Goal: Transaction & Acquisition: Purchase product/service

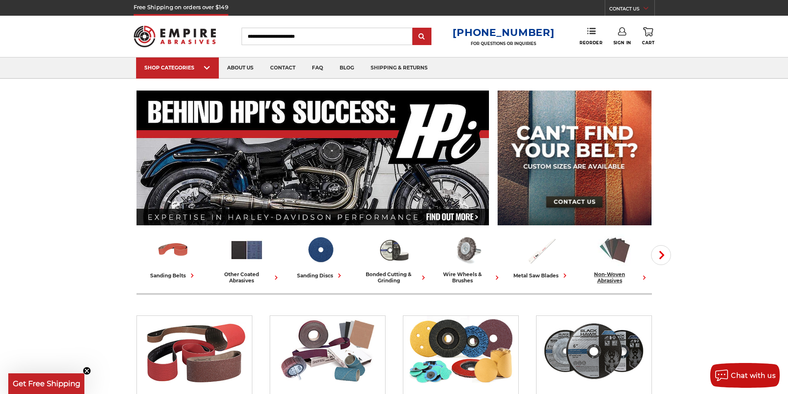
click at [622, 250] on img at bounding box center [615, 250] width 34 height 34
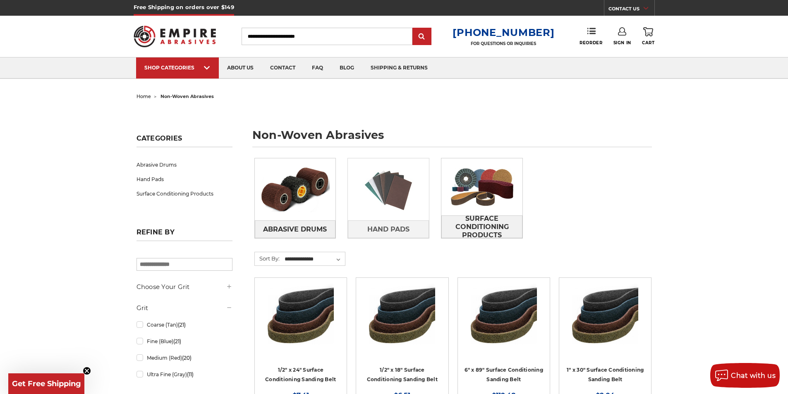
click at [391, 210] on img at bounding box center [388, 189] width 81 height 57
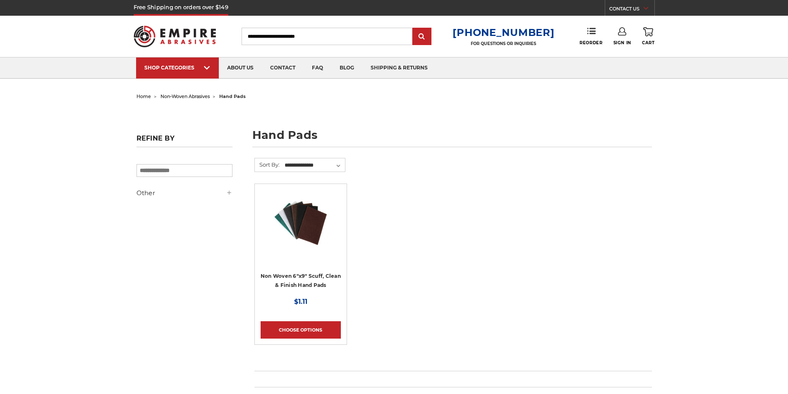
click at [314, 232] on img at bounding box center [301, 223] width 66 height 66
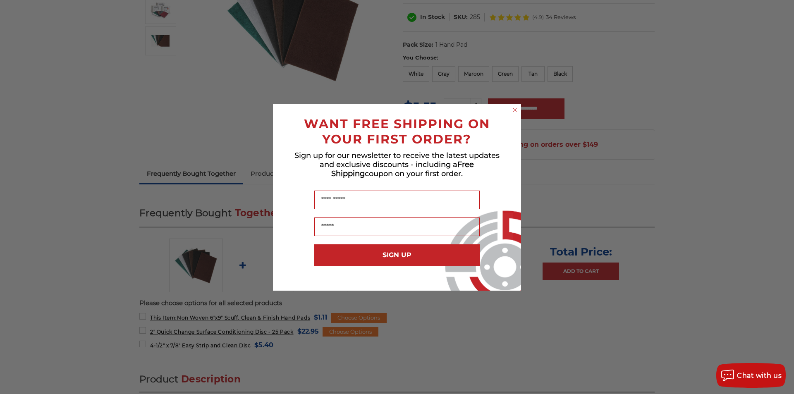
click at [518, 107] on circle "Close dialog" at bounding box center [515, 110] width 8 height 8
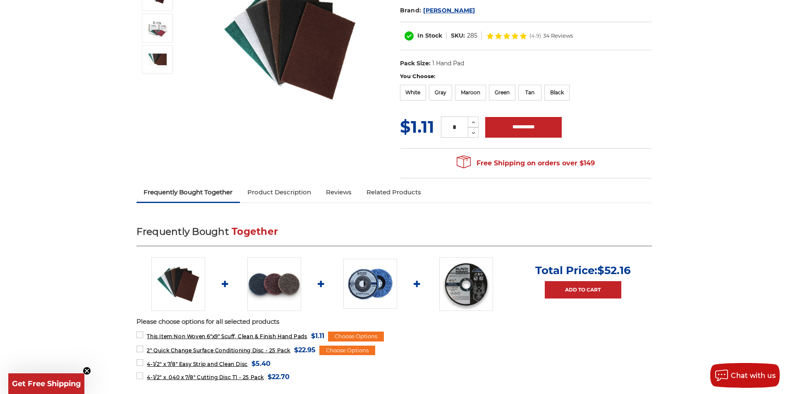
scroll to position [124, 0]
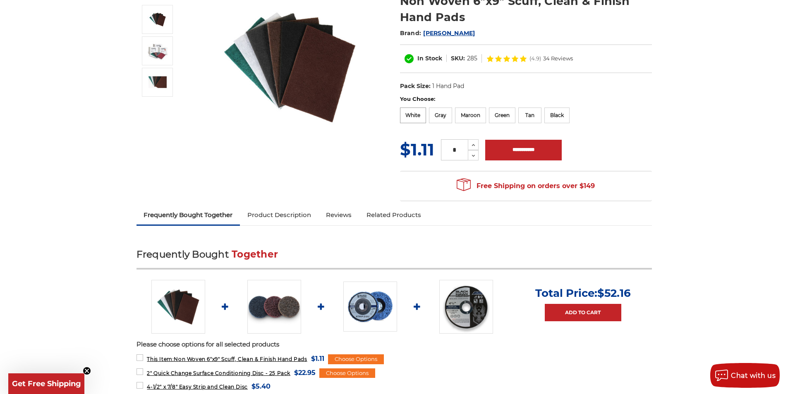
click at [408, 116] on label "White" at bounding box center [413, 116] width 26 height 16
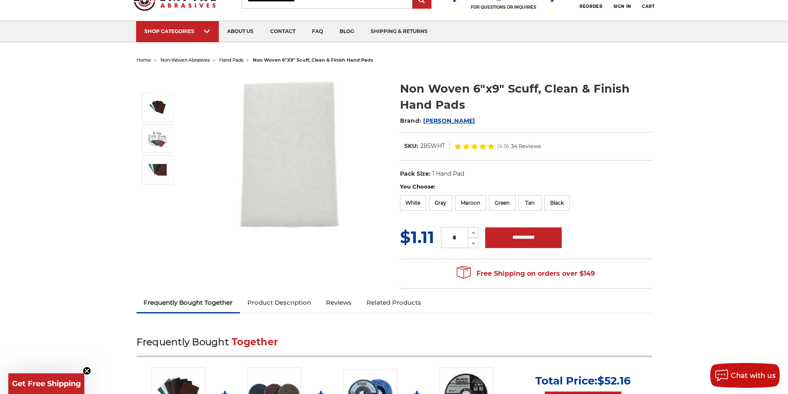
scroll to position [0, 0]
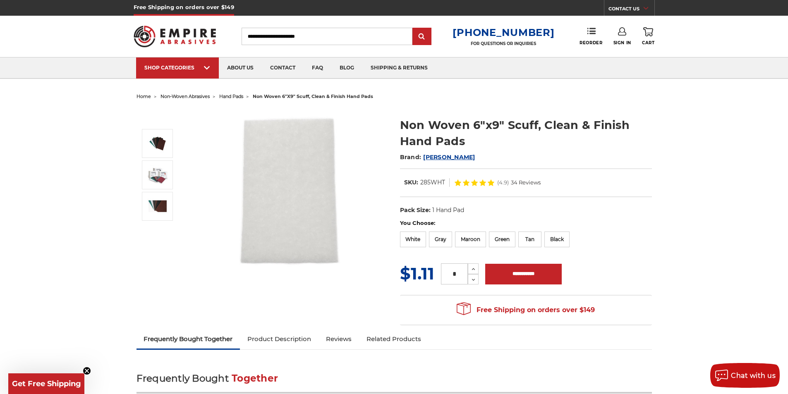
drag, startPoint x: 450, startPoint y: 278, endPoint x: 584, endPoint y: 199, distance: 155.4
click at [584, 199] on div "Non Woven 6"x9" Scuff, Clean & Finish Hand Pads Brand: Mercer In Stock" at bounding box center [394, 217] width 527 height 228
click at [634, 273] on div "MSRP: Was: Now: $1.11 (You save ) * Increase Quantity: Decrease Quantity:" at bounding box center [526, 274] width 252 height 24
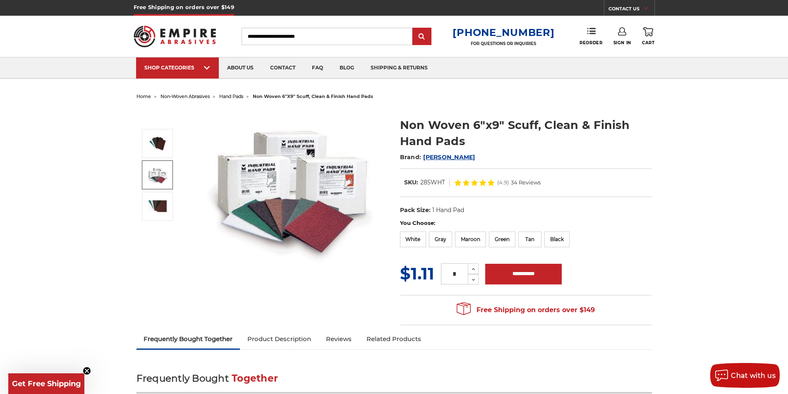
click at [165, 178] on img at bounding box center [157, 175] width 21 height 20
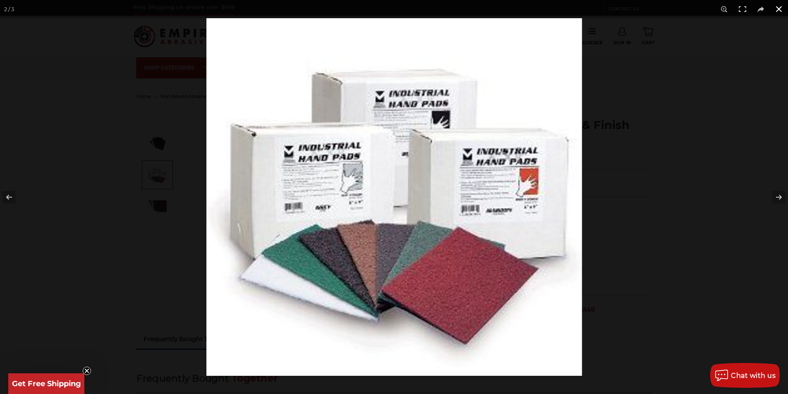
click at [780, 11] on button at bounding box center [779, 9] width 18 height 18
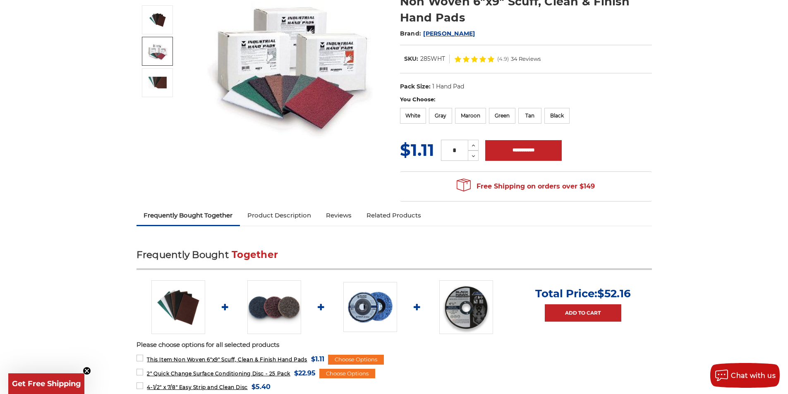
scroll to position [83, 0]
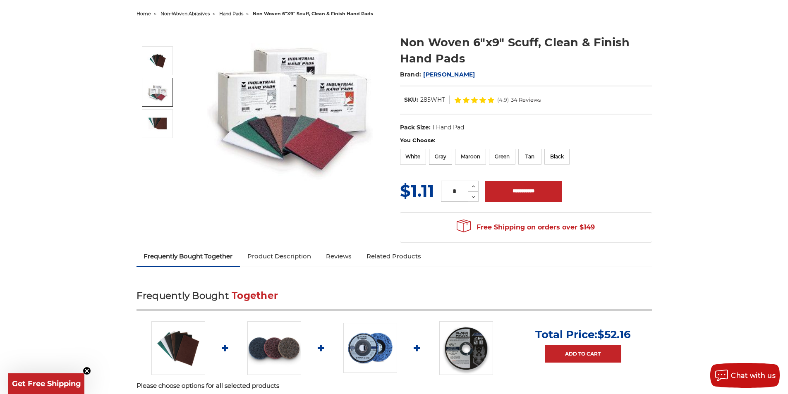
click at [439, 154] on label "Gray" at bounding box center [440, 157] width 23 height 16
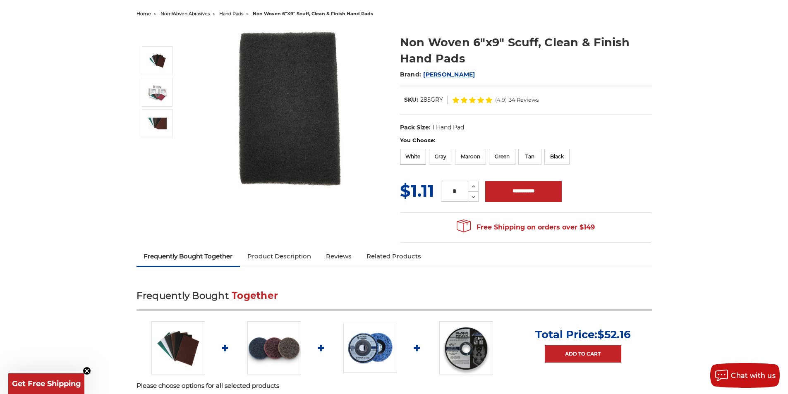
click at [413, 155] on label "White" at bounding box center [413, 157] width 26 height 16
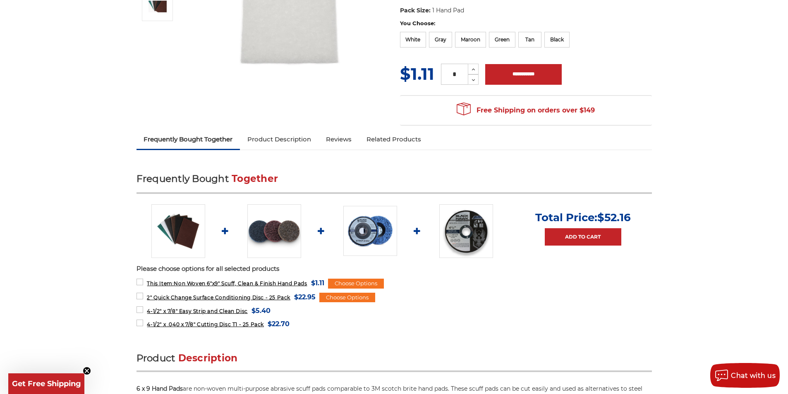
scroll to position [124, 0]
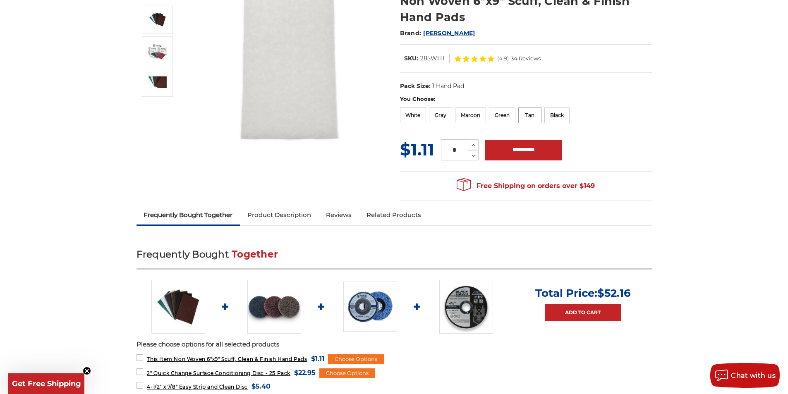
click at [529, 121] on label "Tan" at bounding box center [529, 116] width 23 height 16
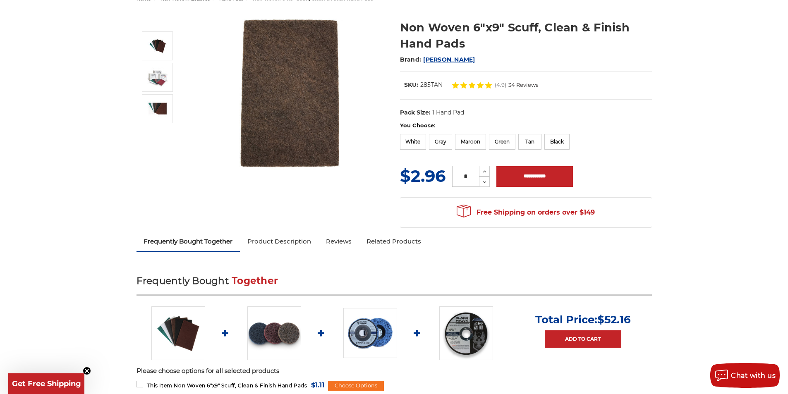
scroll to position [41, 0]
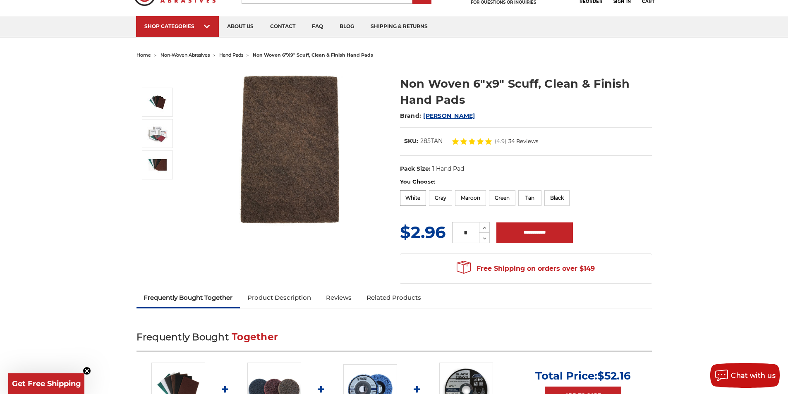
click at [422, 197] on label "White" at bounding box center [413, 198] width 26 height 16
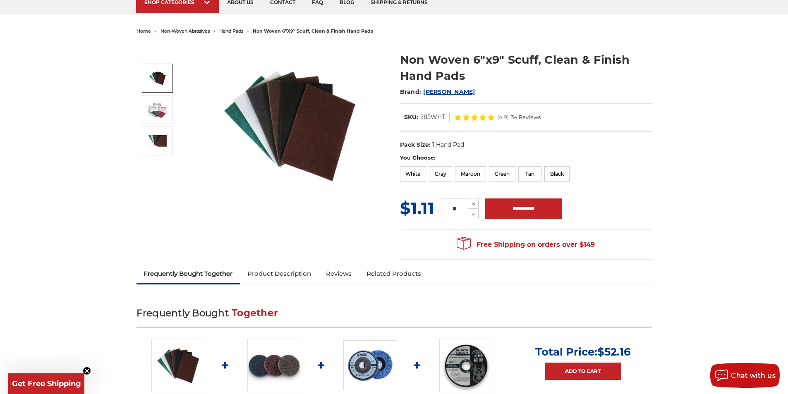
scroll to position [0, 0]
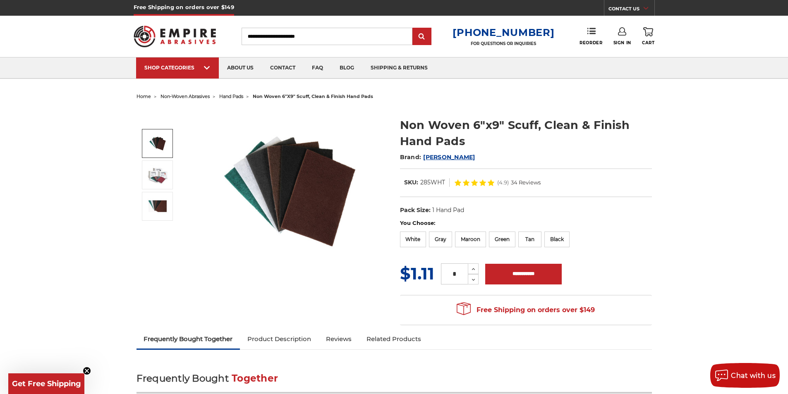
click at [202, 34] on img at bounding box center [175, 36] width 83 height 32
